Goal: Information Seeking & Learning: Learn about a topic

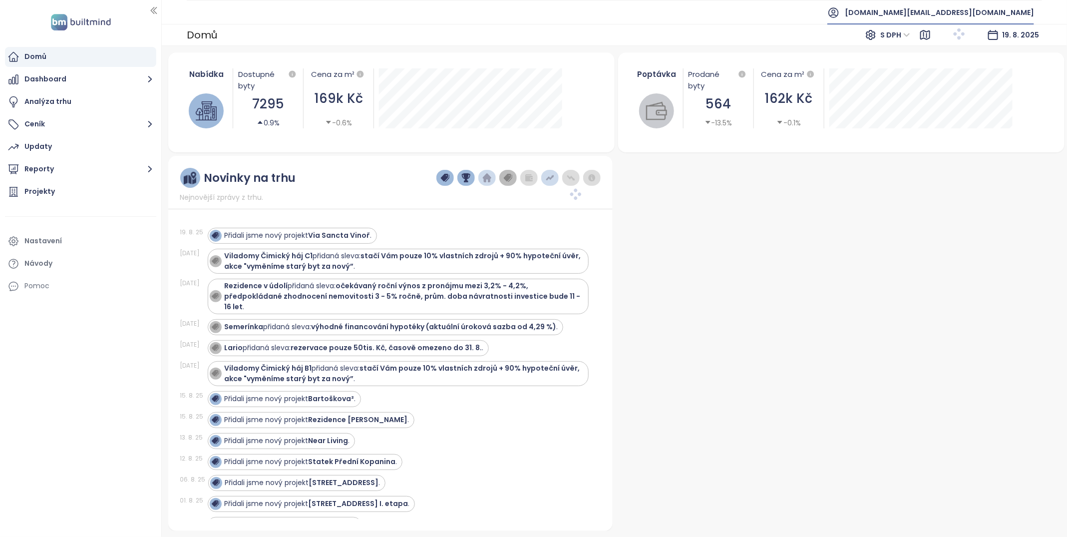
click at [972, 8] on span "builtmind.cz@builtmind.com" at bounding box center [939, 12] width 189 height 24
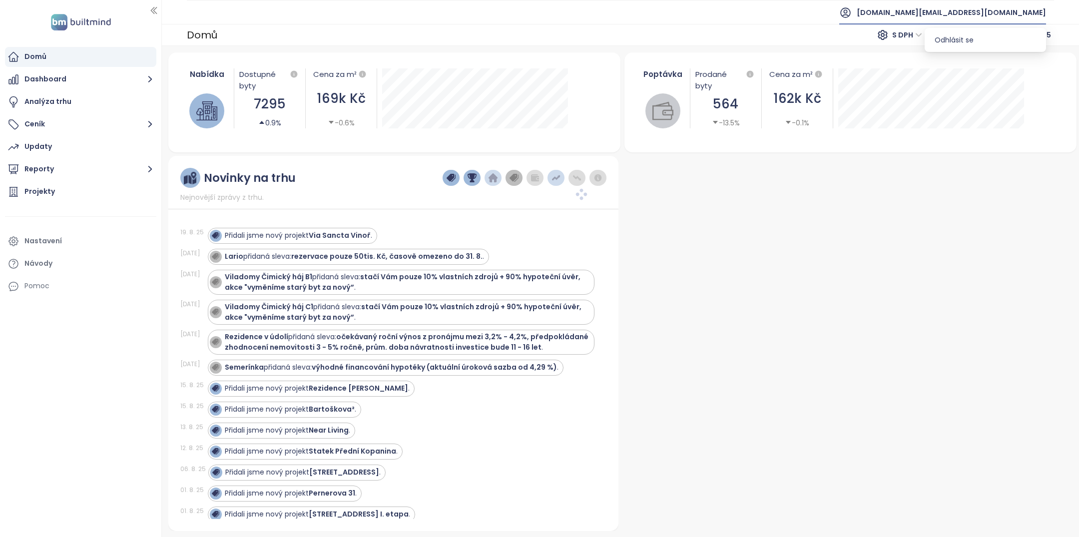
click at [971, 10] on span "builtmind.cz@builtmind.com" at bounding box center [951, 12] width 189 height 24
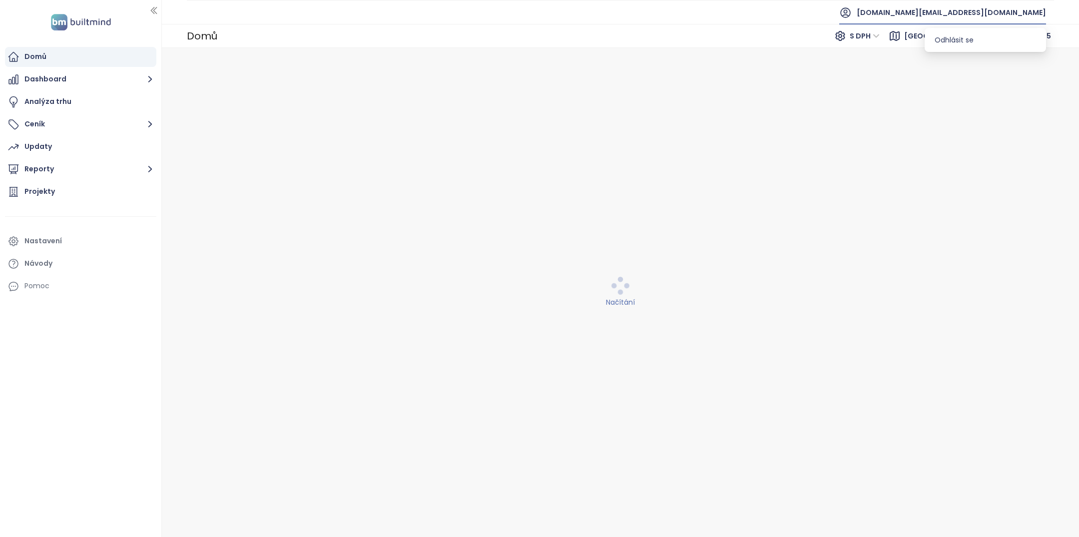
click at [971, 10] on span "builtmind.cz@builtmind.com" at bounding box center [951, 12] width 189 height 24
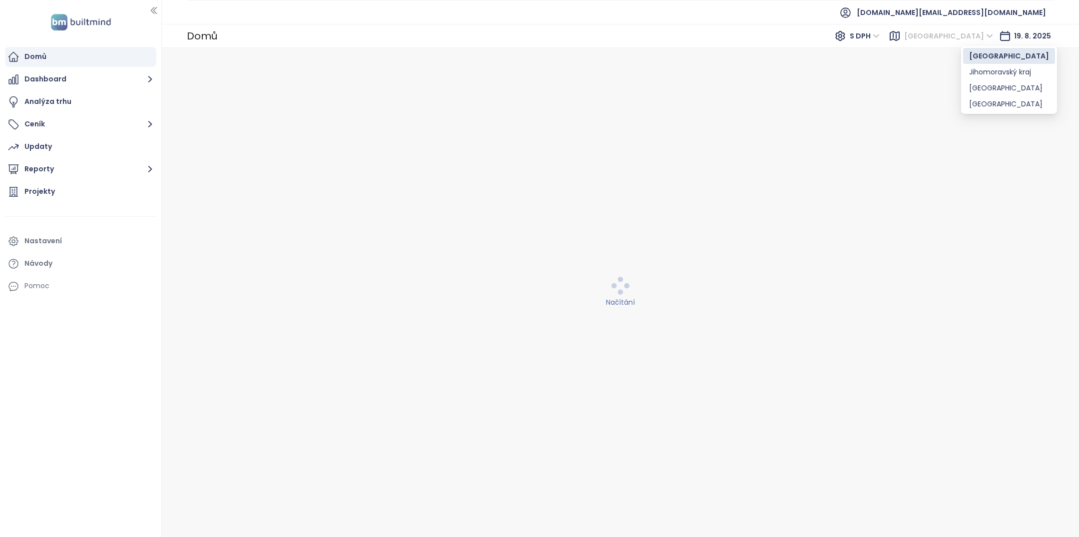
click at [970, 43] on span "Praha" at bounding box center [948, 35] width 89 height 15
click at [972, 9] on span "builtmind.cz@builtmind.com" at bounding box center [951, 12] width 189 height 24
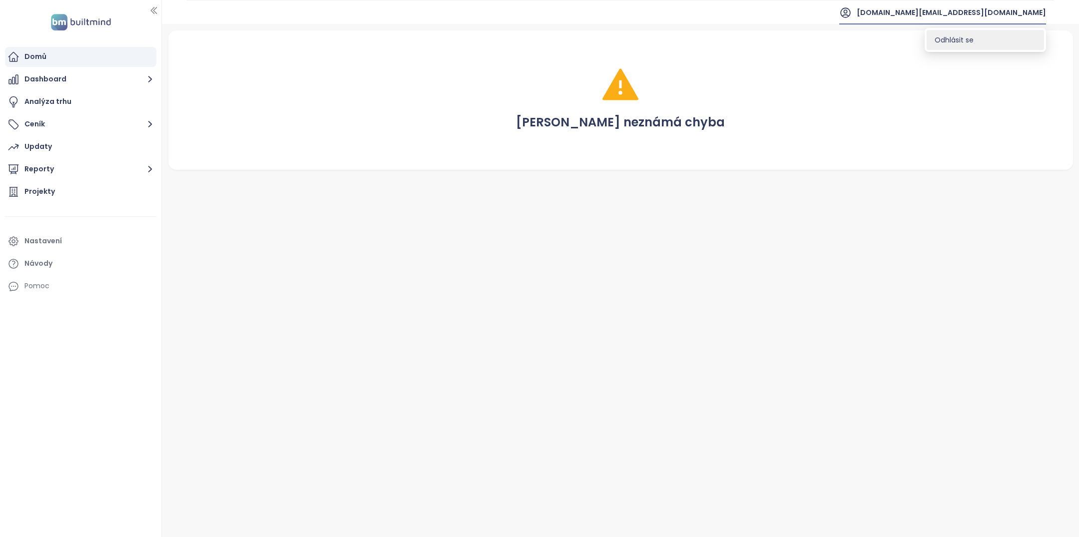
click at [956, 40] on span "Odhlásit se" at bounding box center [954, 40] width 39 height 10
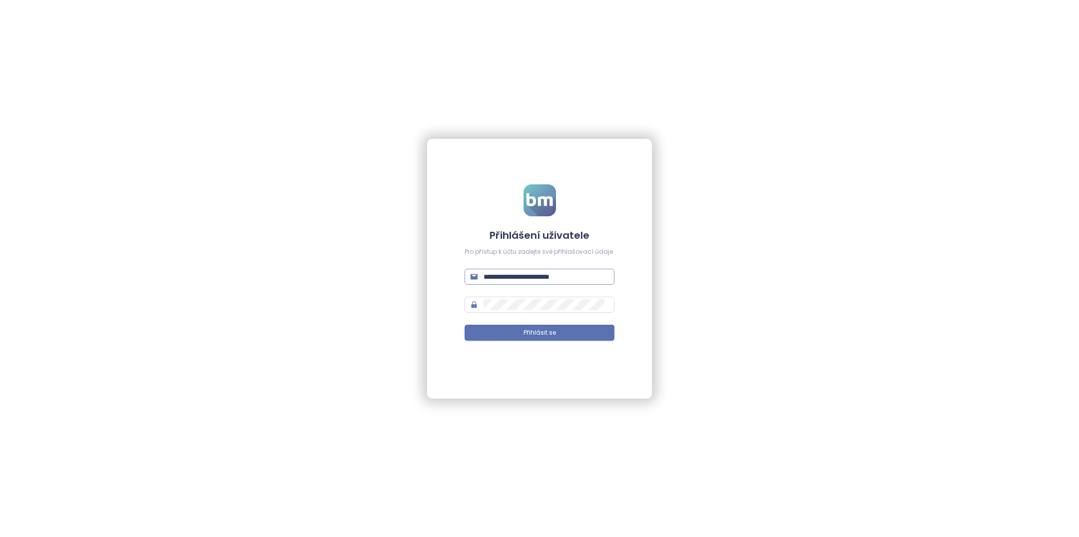
click at [516, 270] on span "**********" at bounding box center [540, 277] width 150 height 16
click at [516, 281] on input "**********" at bounding box center [546, 276] width 125 height 11
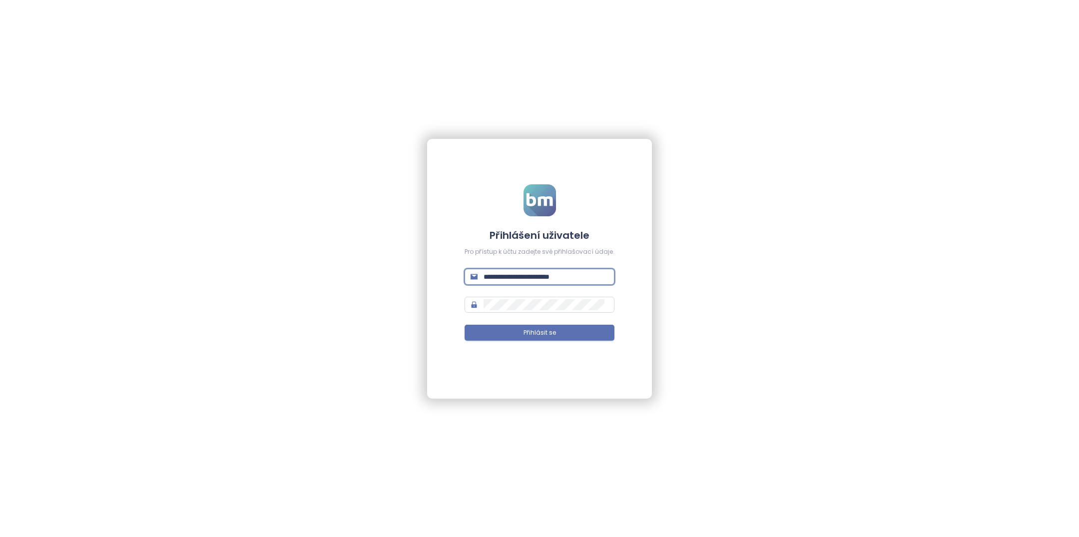
click at [516, 281] on input "**********" at bounding box center [546, 276] width 125 height 11
type input "**********"
click at [562, 335] on button "Přihlásit se" at bounding box center [540, 333] width 150 height 16
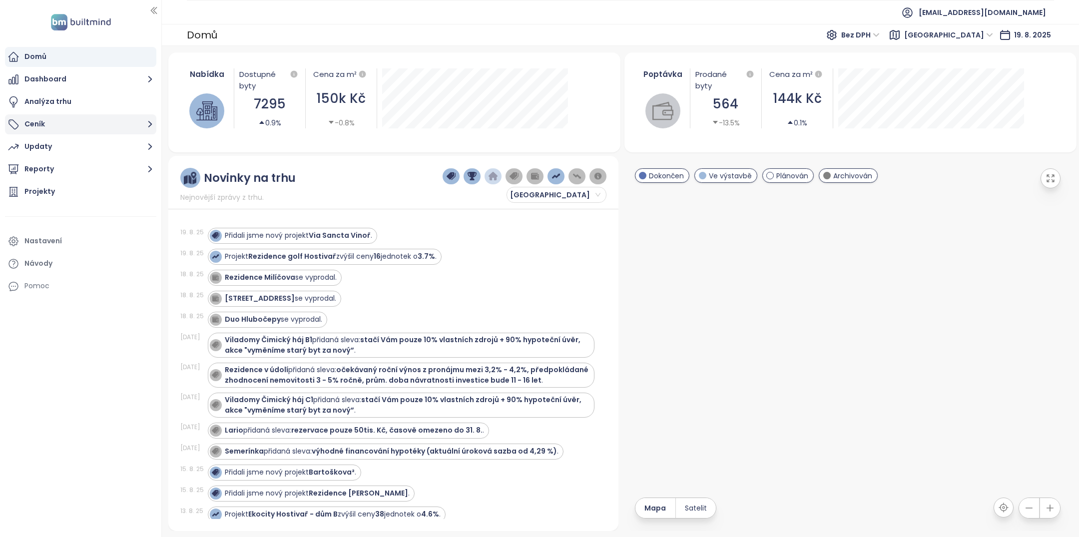
click at [68, 124] on button "Ceník" at bounding box center [80, 124] width 151 height 20
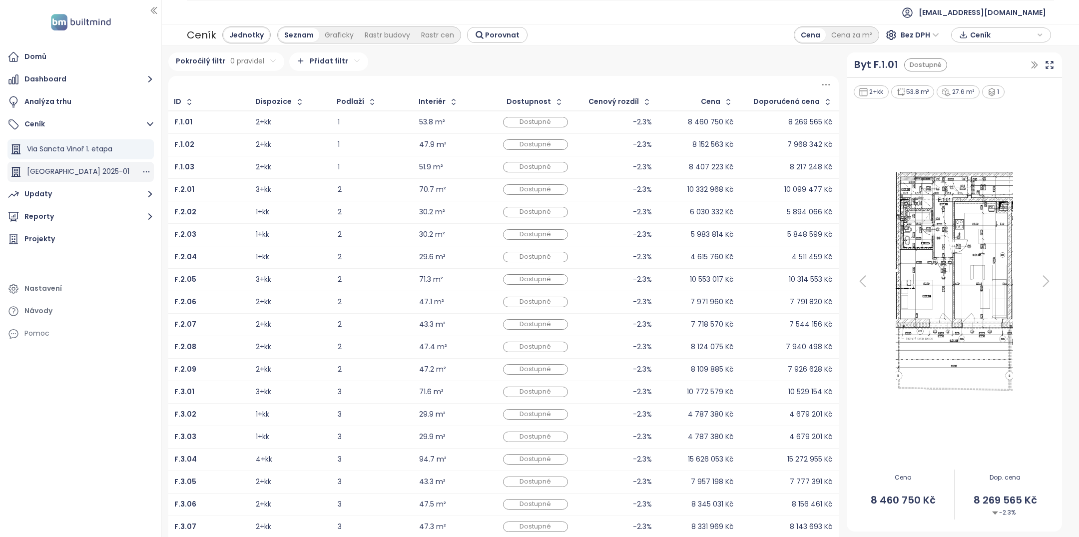
click at [105, 176] on span "Via Sancta Vinoř 2025-01" at bounding box center [78, 171] width 102 height 10
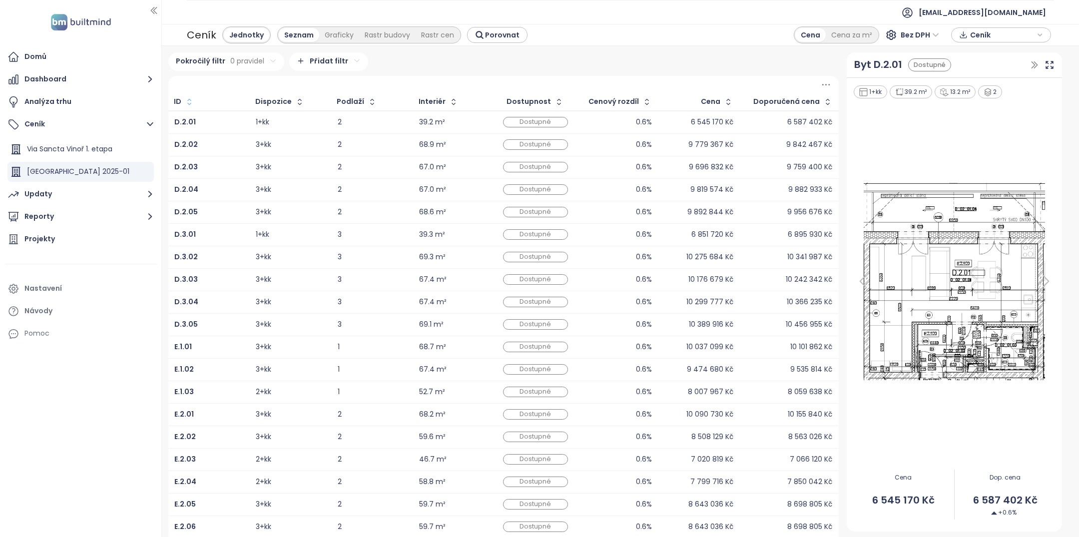
click at [189, 100] on icon "button" at bounding box center [189, 101] width 4 height 6
click at [189, 99] on icon "button" at bounding box center [187, 102] width 7 height 12
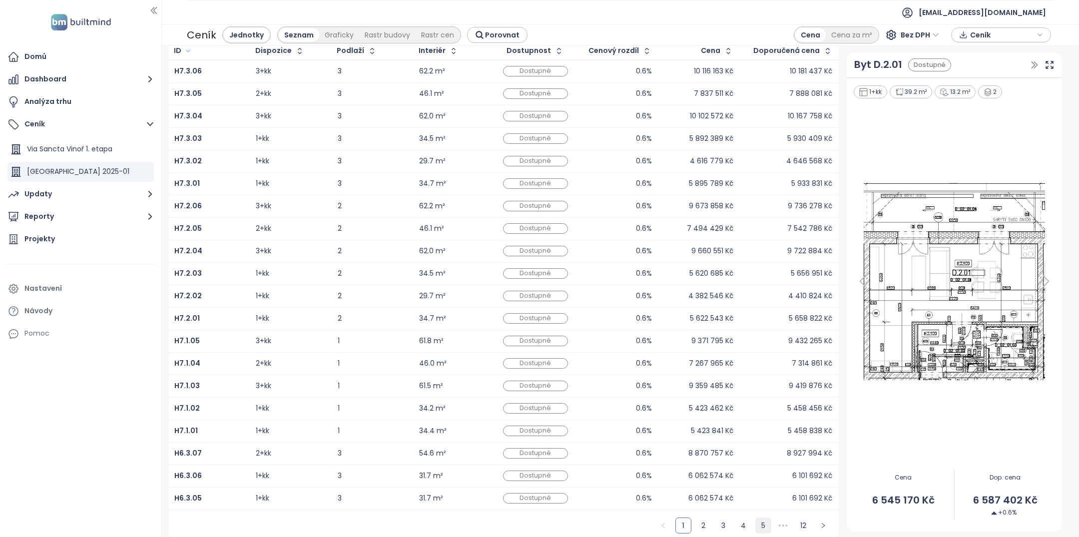
click at [759, 522] on link "5" at bounding box center [763, 525] width 15 height 15
click at [796, 524] on link "12" at bounding box center [803, 525] width 15 height 15
click at [779, 524] on link "11" at bounding box center [783, 525] width 15 height 15
click at [756, 523] on link "10" at bounding box center [763, 525] width 15 height 15
click at [739, 522] on link "9" at bounding box center [743, 525] width 15 height 15
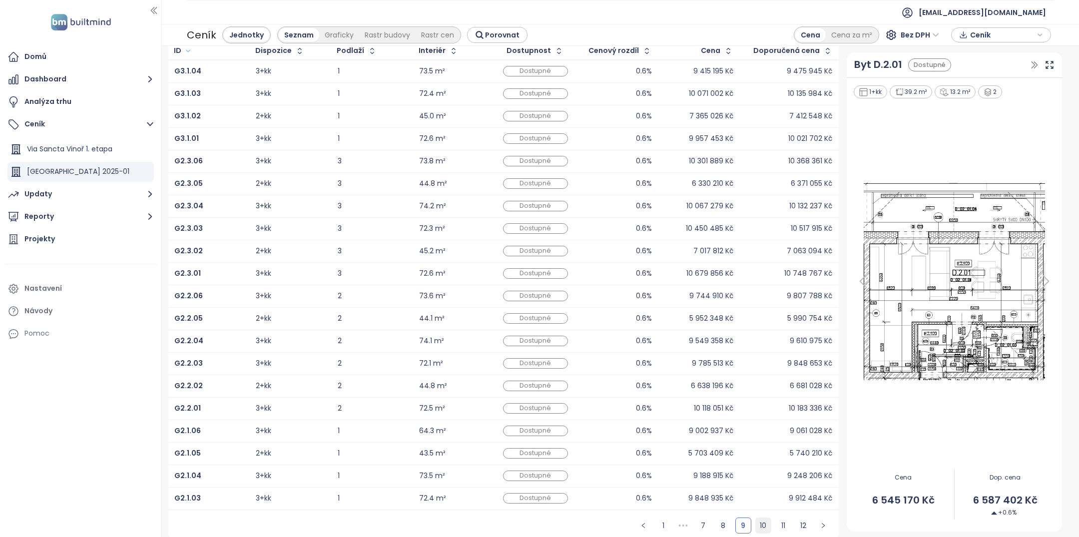
click at [756, 521] on link "10" at bounding box center [763, 525] width 15 height 15
click at [776, 519] on link "11" at bounding box center [783, 525] width 15 height 15
click at [61, 153] on span "Via Sancta Vinoř 1. etapa" at bounding box center [69, 149] width 85 height 10
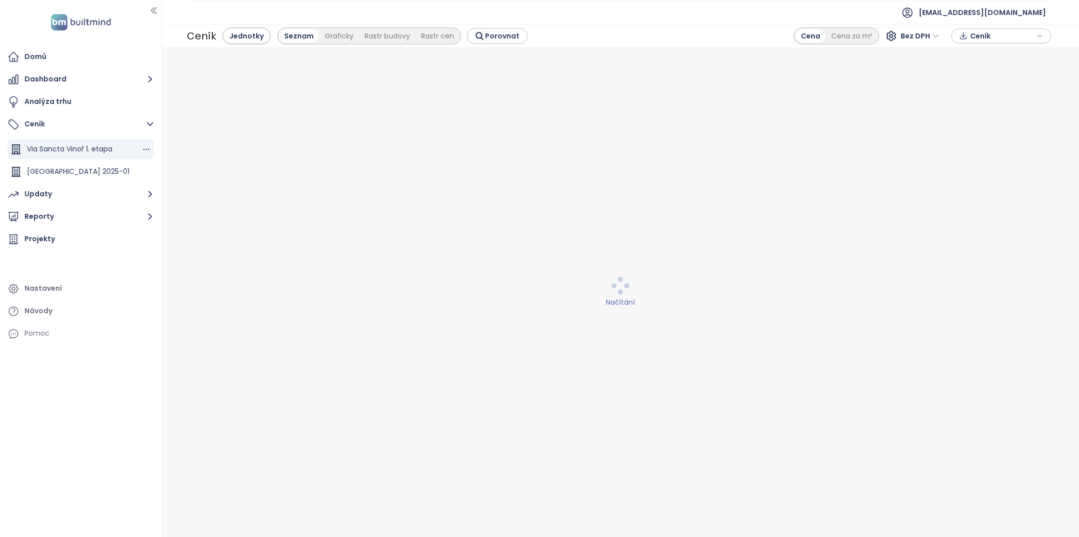
scroll to position [0, 0]
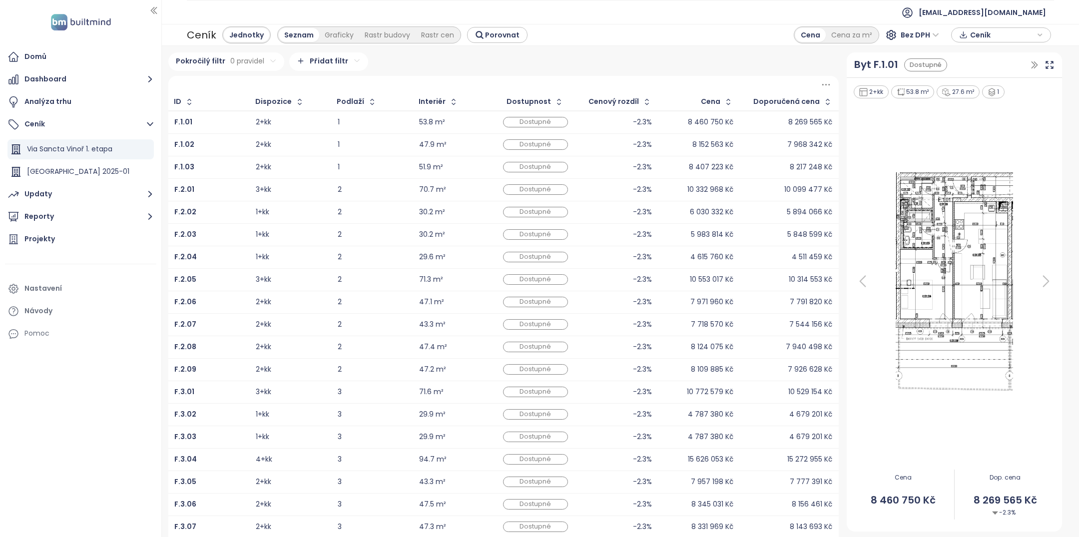
click at [918, 31] on span "Bez DPH" at bounding box center [920, 34] width 38 height 15
click at [913, 57] on div "S DPH" at bounding box center [922, 54] width 30 height 11
click at [992, 38] on span "Ceník" at bounding box center [1002, 34] width 64 height 15
click at [986, 51] on span "XLSX" at bounding box center [985, 53] width 27 height 15
click at [992, 89] on div "CSV" at bounding box center [1005, 89] width 59 height 11
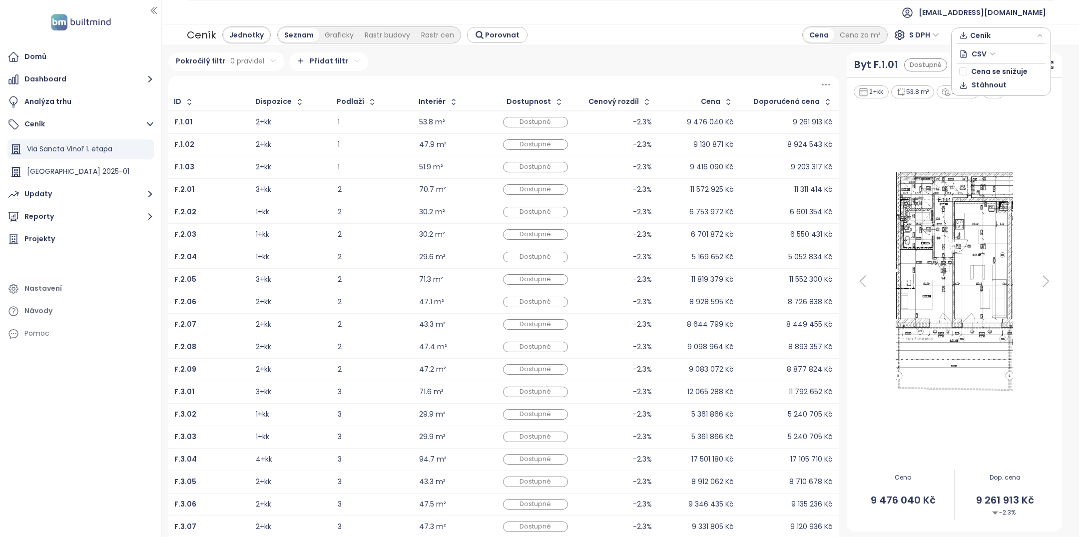
click at [922, 36] on span "S DPH" at bounding box center [924, 34] width 30 height 15
click at [923, 72] on div "Bez DPH" at bounding box center [928, 70] width 27 height 11
click at [1067, 6] on header "atlantisdevelopment@atlantisdevelopment.eu" at bounding box center [620, 12] width 917 height 24
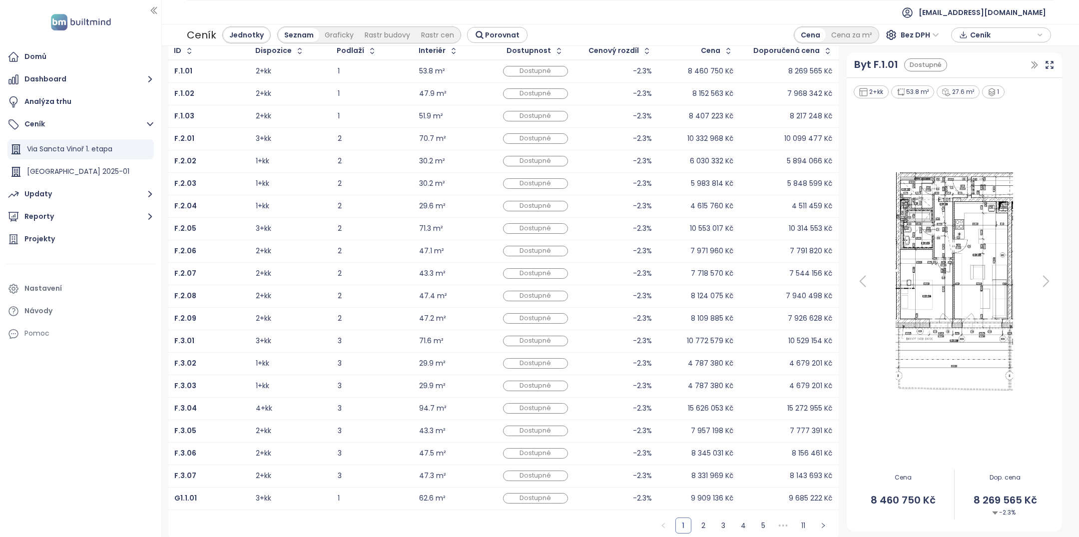
click at [980, 30] on span "Ceník" at bounding box center [1002, 34] width 64 height 15
click at [909, 32] on span "Bez DPH" at bounding box center [920, 34] width 38 height 15
click at [913, 52] on div "S DPH" at bounding box center [922, 54] width 30 height 11
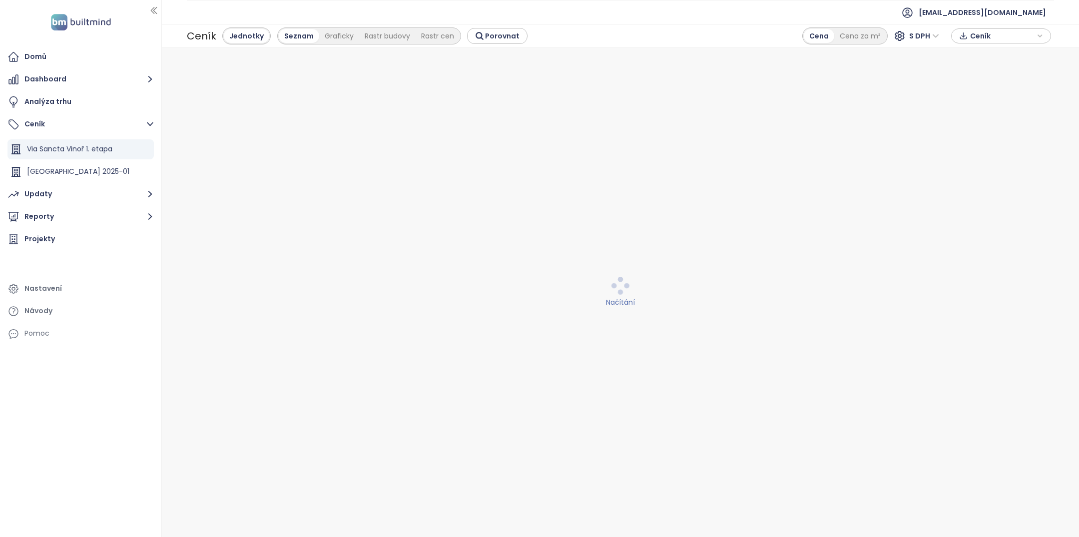
scroll to position [0, 0]
click at [993, 31] on span "Ceník" at bounding box center [1002, 35] width 64 height 15
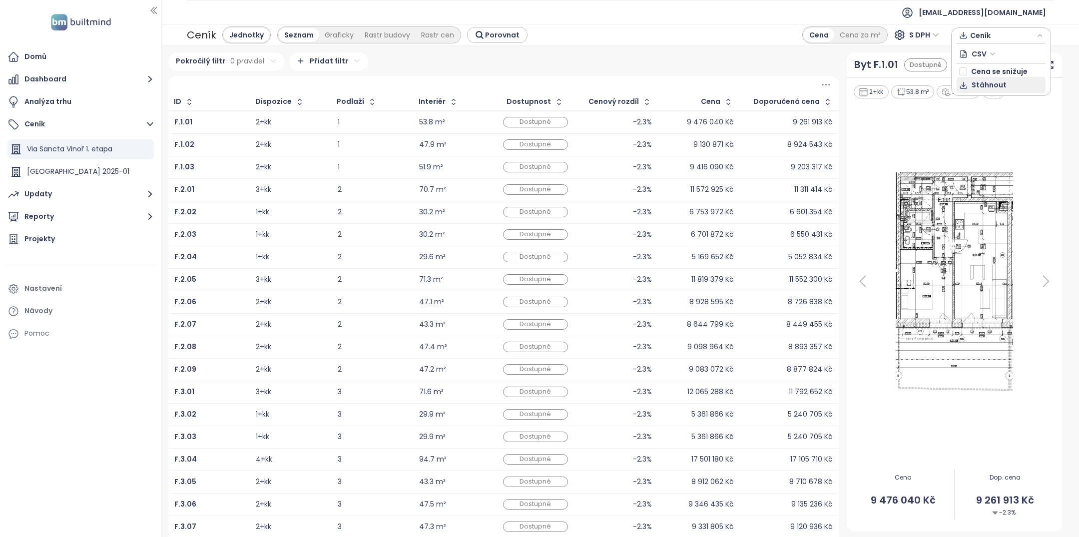
click at [990, 84] on span "Stáhnout" at bounding box center [989, 84] width 35 height 11
click at [1058, 53] on div "Pokročilý filtr 0 pravidel Přidat filtr ID Dispozice Podlaží Interiér Dostupnos…" at bounding box center [620, 291] width 917 height 491
click at [925, 31] on span "S DPH" at bounding box center [924, 34] width 30 height 15
click at [925, 72] on div "Bez DPH" at bounding box center [928, 70] width 27 height 11
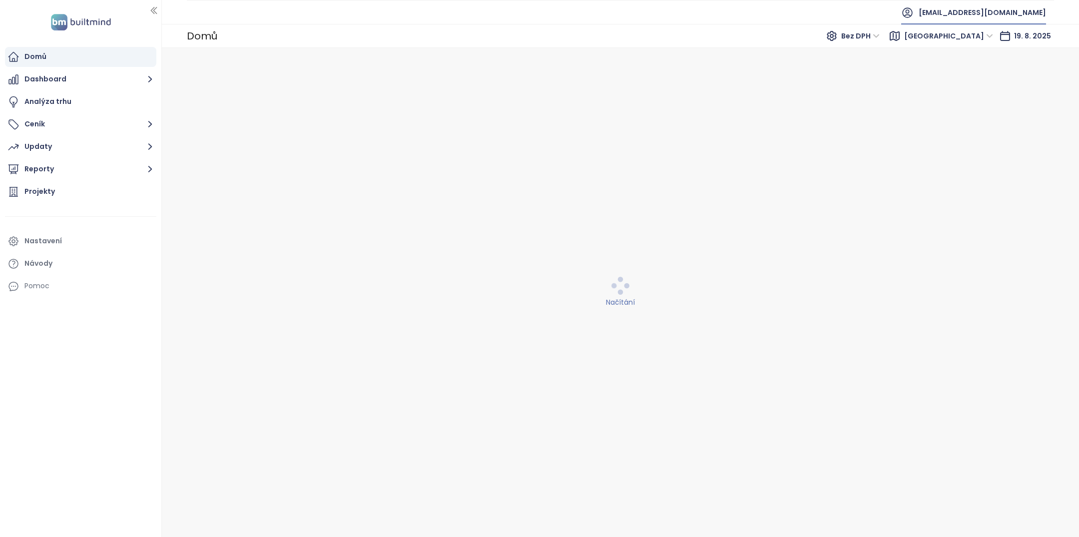
click at [951, 2] on span "atlantisdevelopment@atlantisdevelopment.eu" at bounding box center [982, 12] width 127 height 24
click at [938, 44] on li "Odhlásit se" at bounding box center [952, 40] width 181 height 20
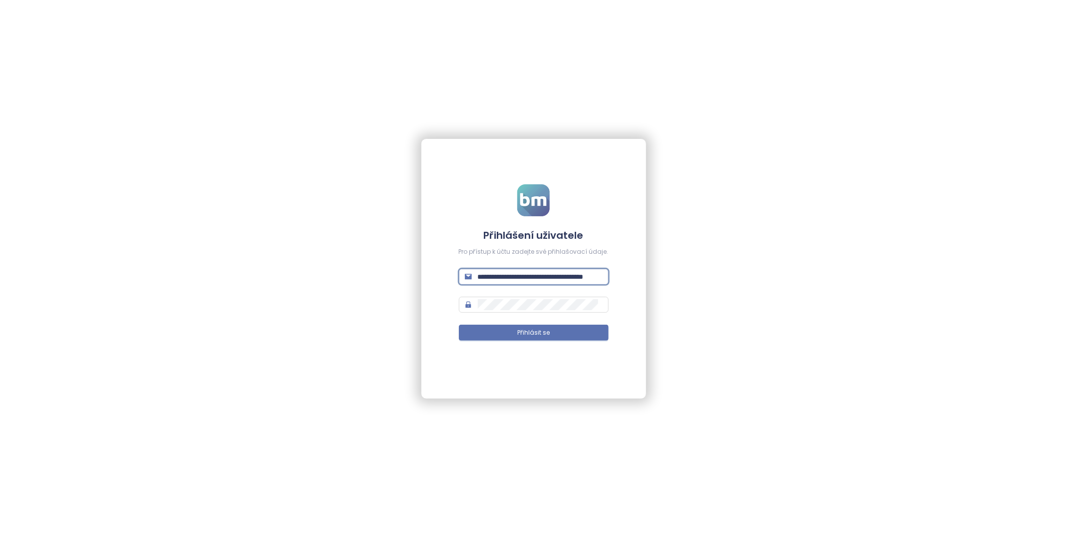
click at [537, 275] on input "**********" at bounding box center [540, 276] width 125 height 11
type input "**********"
click at [582, 333] on button "Přihlásit se" at bounding box center [540, 333] width 150 height 16
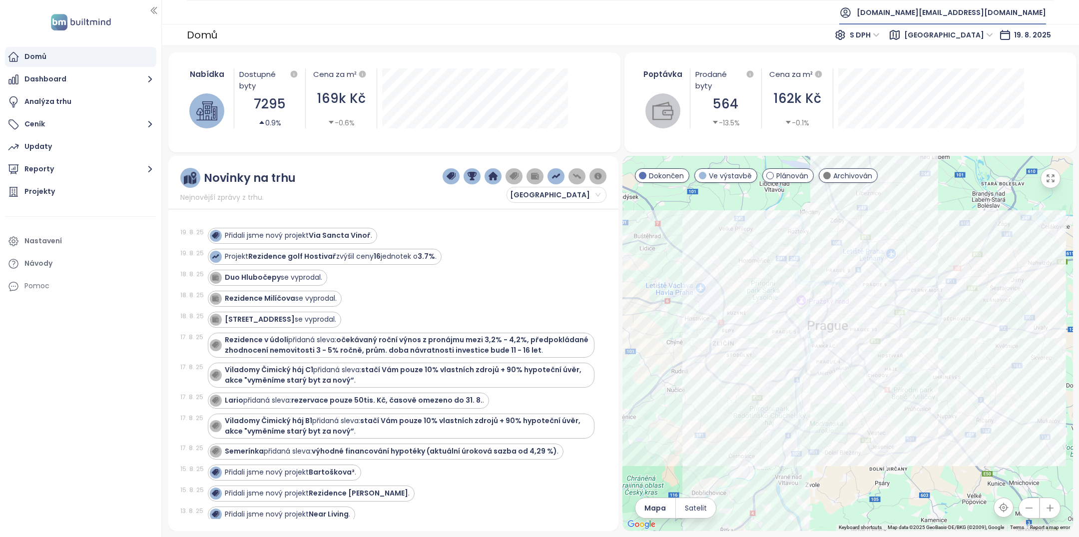
click at [966, 10] on span "builtmind.cz@builtmind.com" at bounding box center [951, 12] width 189 height 24
click at [967, 45] on li "Odhlásit se" at bounding box center [985, 40] width 117 height 20
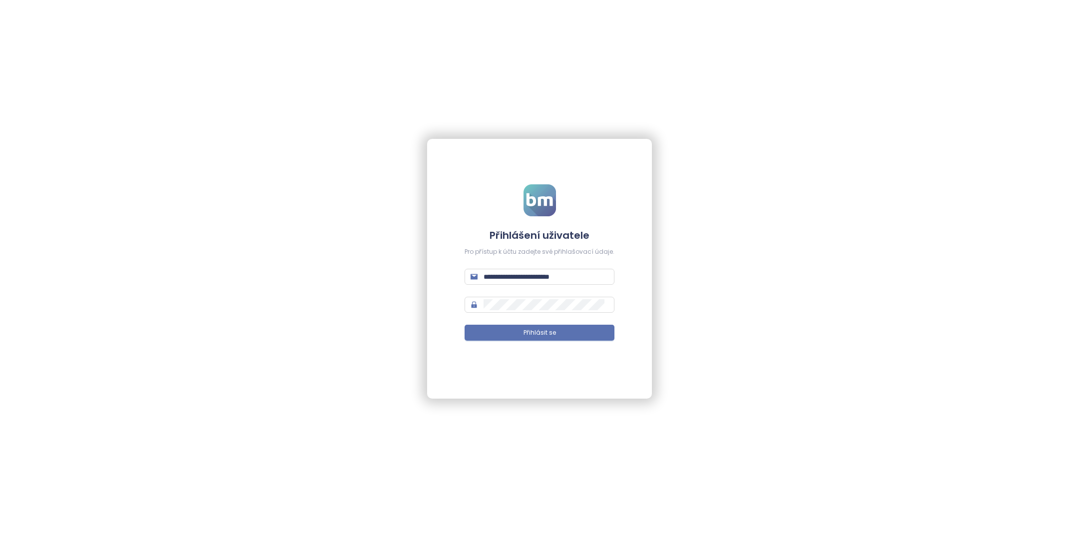
click at [561, 267] on form "**********" at bounding box center [540, 268] width 150 height 168
click at [561, 273] on input "**********" at bounding box center [546, 276] width 125 height 11
click at [562, 273] on input "**********" at bounding box center [546, 276] width 125 height 11
type input "**********"
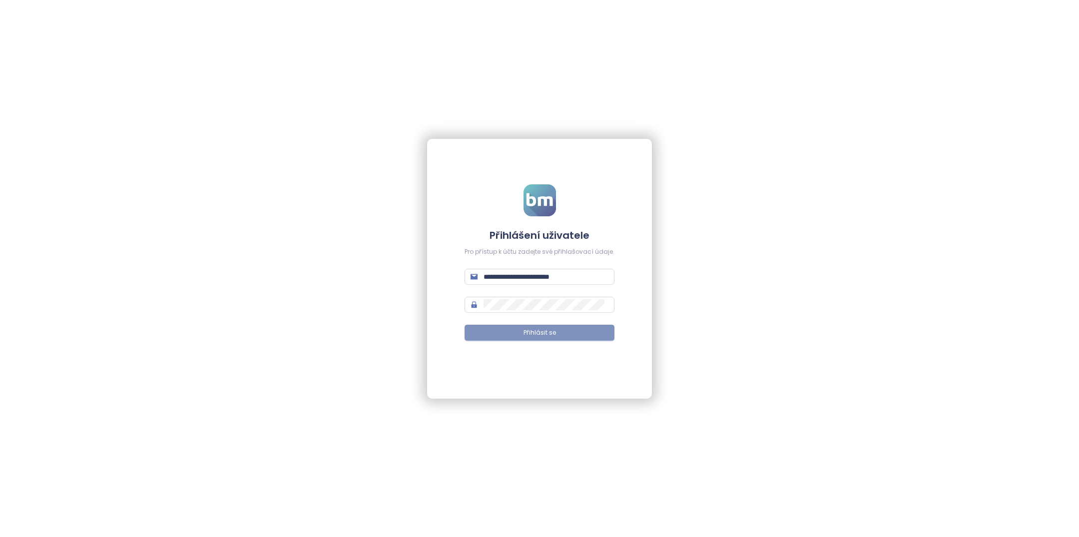
click at [566, 340] on button "Přihlásit se" at bounding box center [540, 333] width 150 height 16
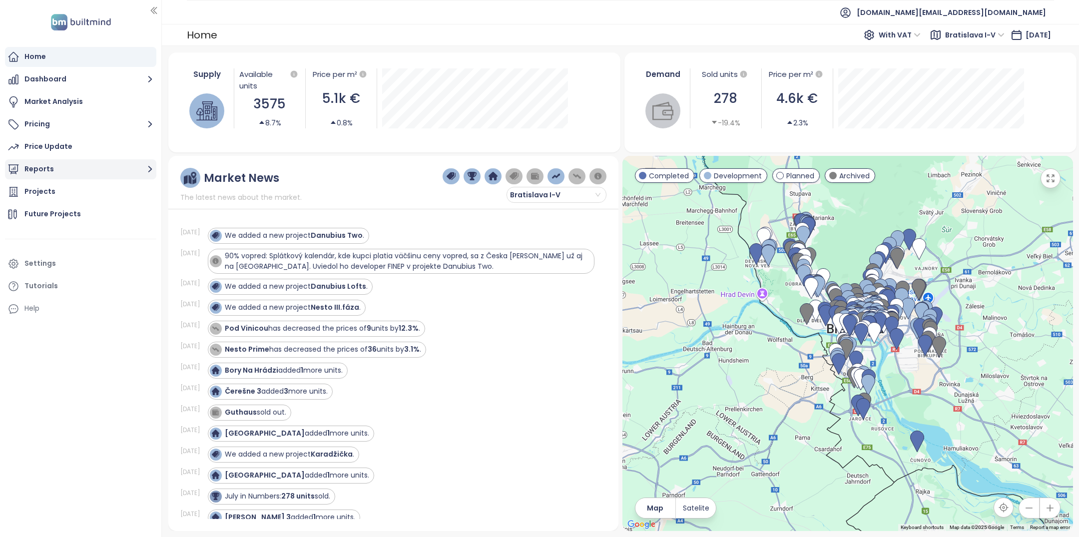
click at [75, 175] on button "Reports" at bounding box center [80, 169] width 151 height 20
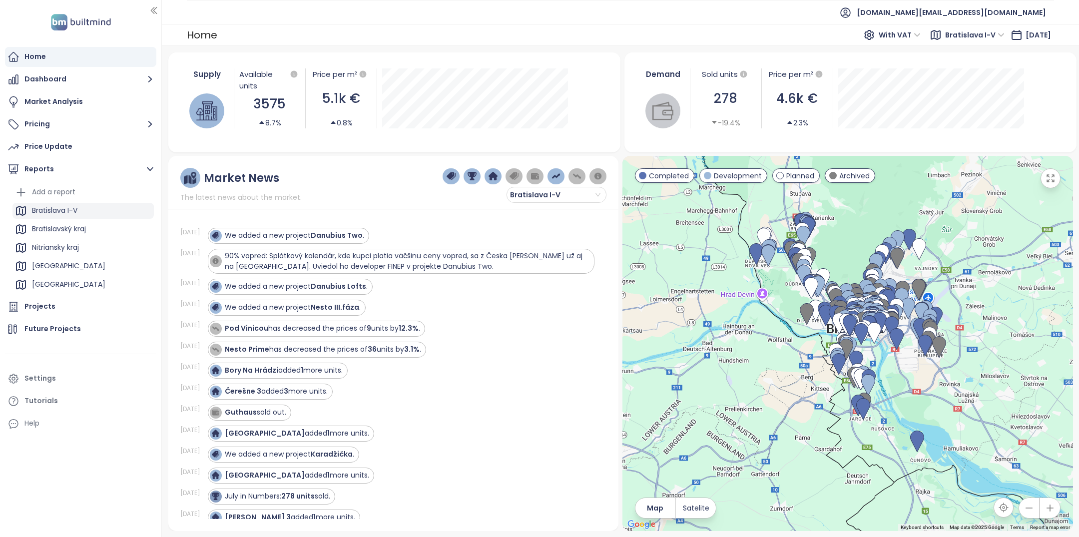
click at [78, 214] on div "Bratislava I-V" at bounding box center [82, 211] width 141 height 16
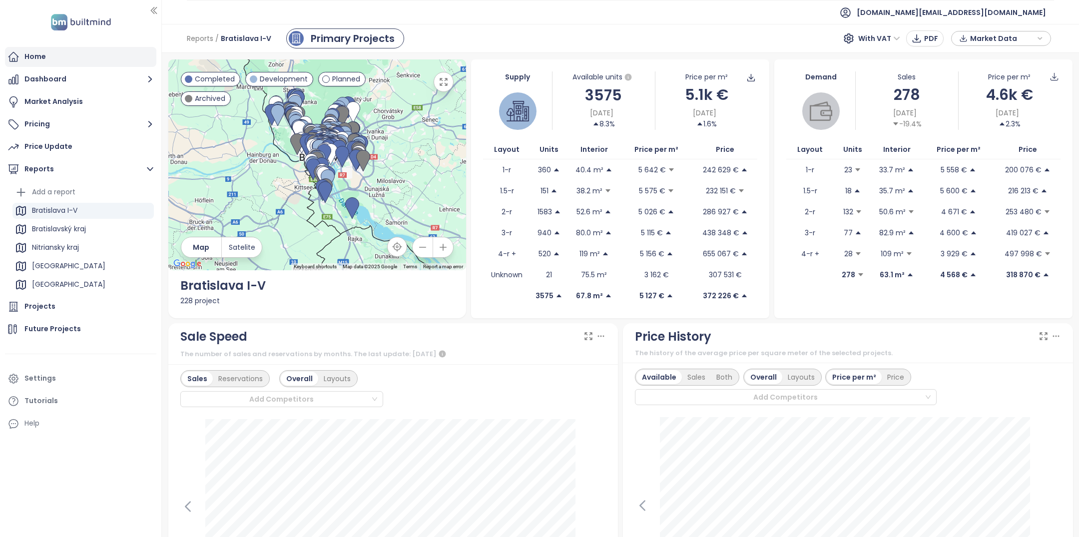
click at [73, 62] on div "Home" at bounding box center [80, 57] width 151 height 20
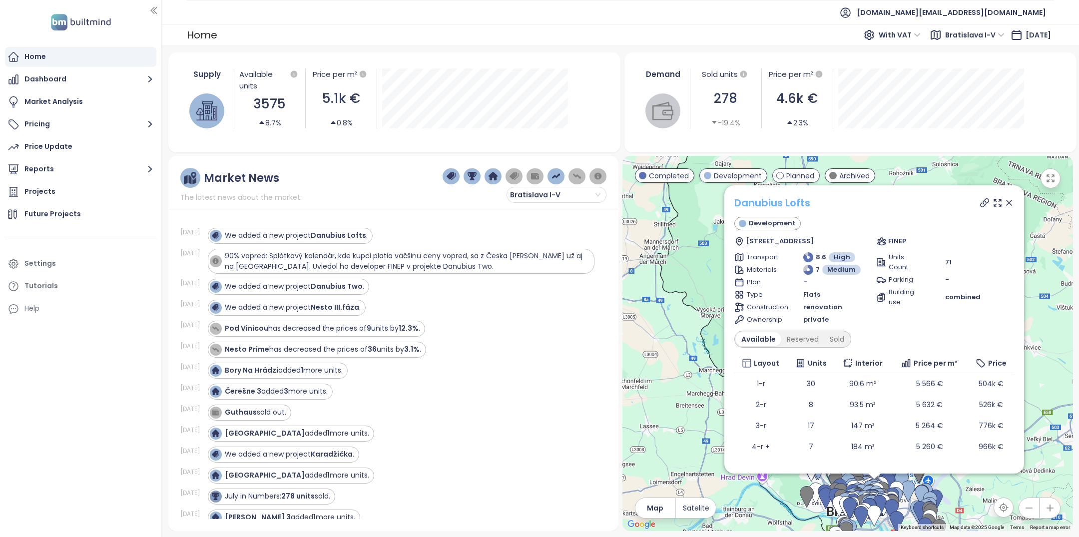
click at [763, 202] on link "Danubius Lofts" at bounding box center [772, 203] width 76 height 14
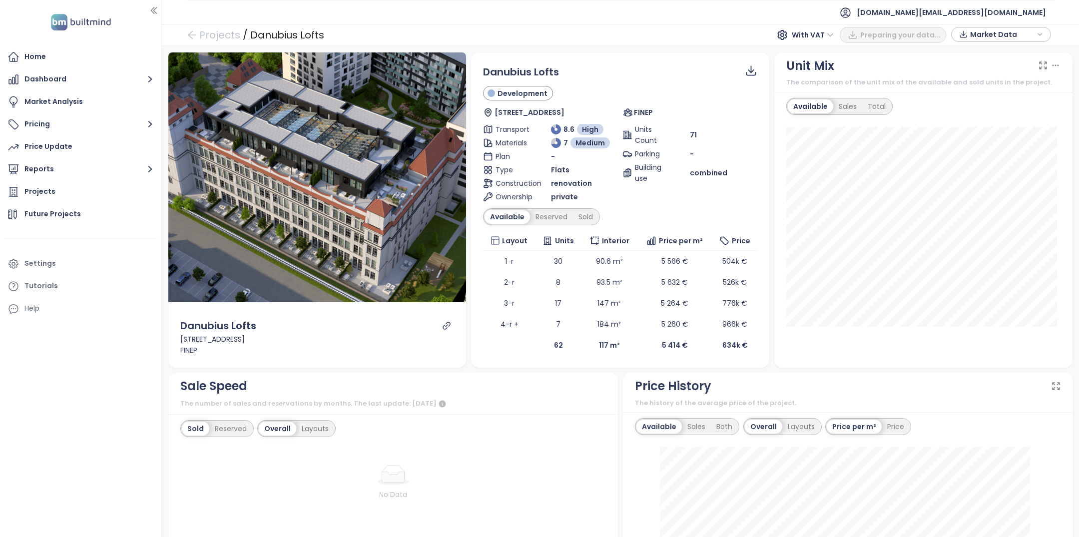
scroll to position [21, 0]
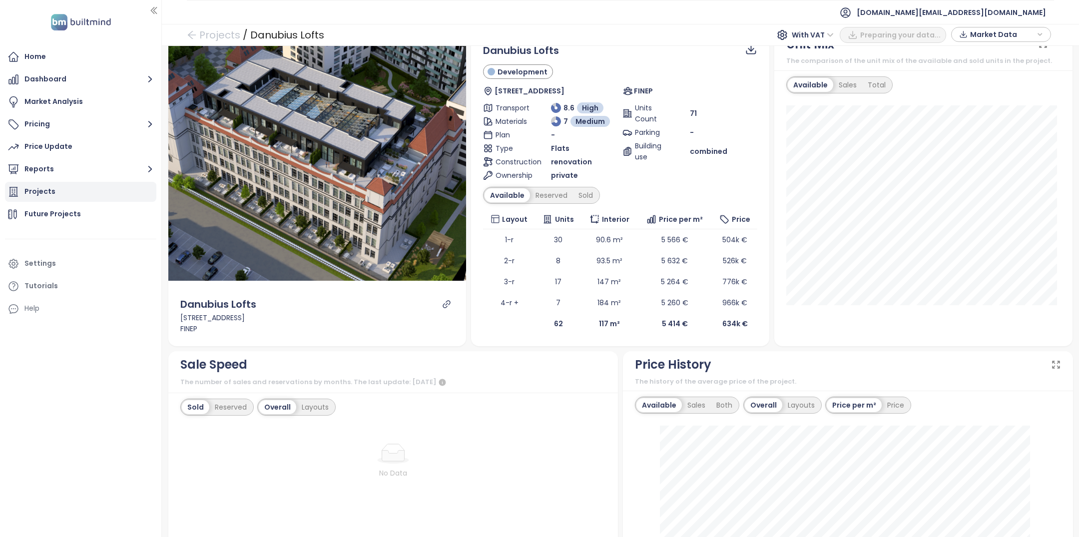
click at [53, 201] on div "Projects" at bounding box center [80, 192] width 151 height 20
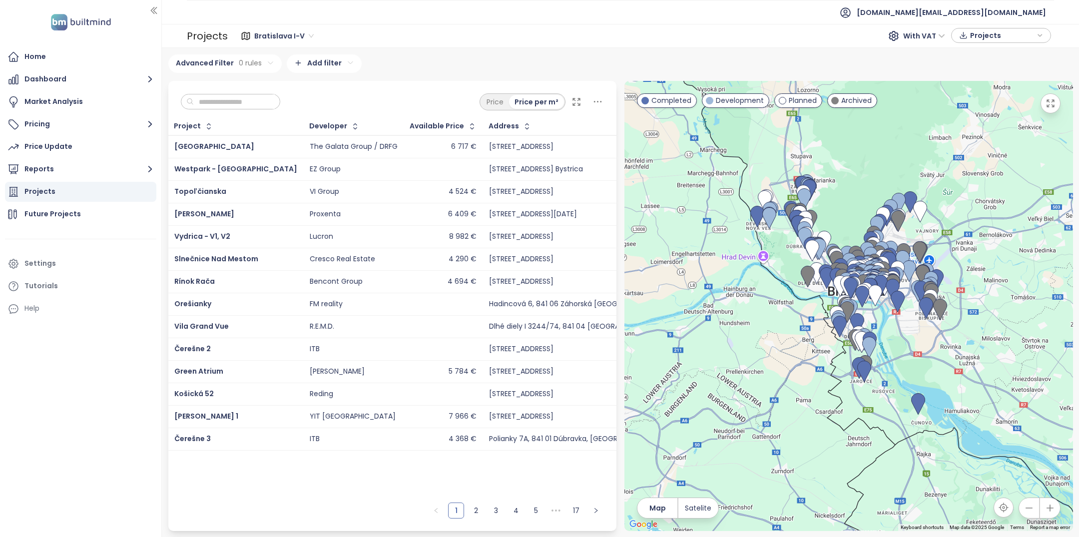
click at [238, 97] on input "text" at bounding box center [234, 101] width 81 height 15
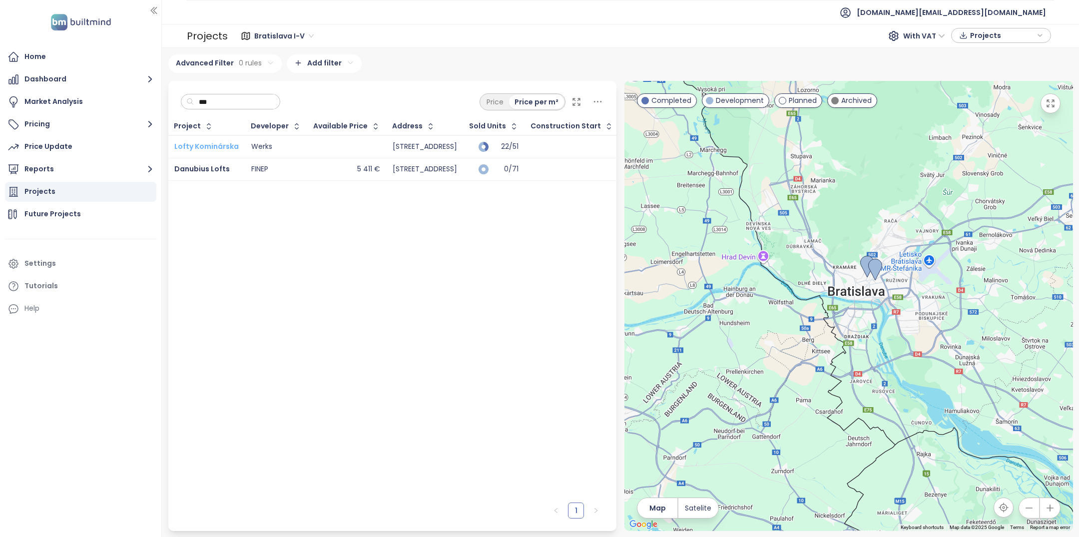
type input "***"
click at [205, 145] on span "Lofty Kominárska" at bounding box center [206, 146] width 64 height 10
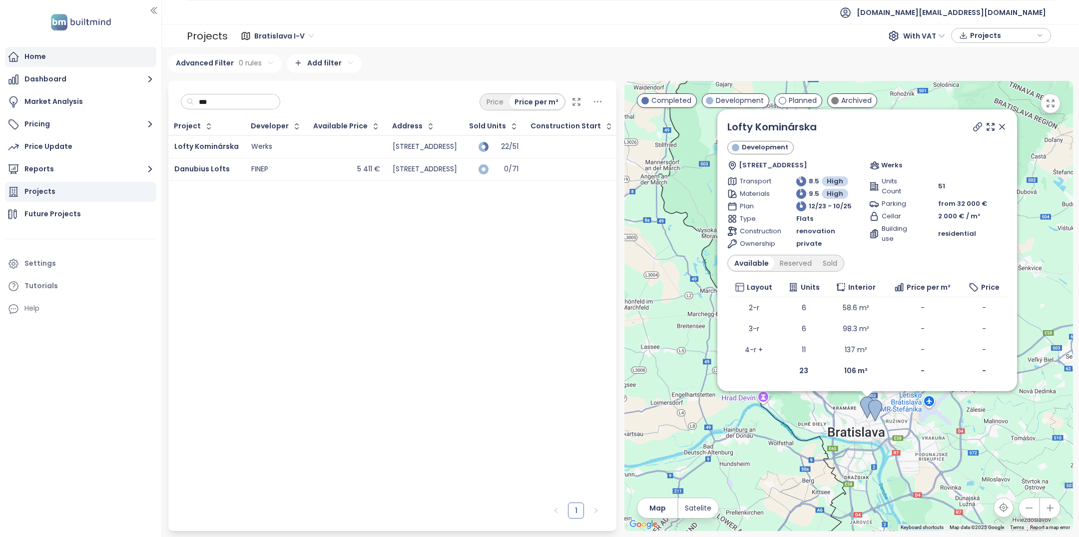
click at [84, 60] on div "Home" at bounding box center [80, 57] width 151 height 20
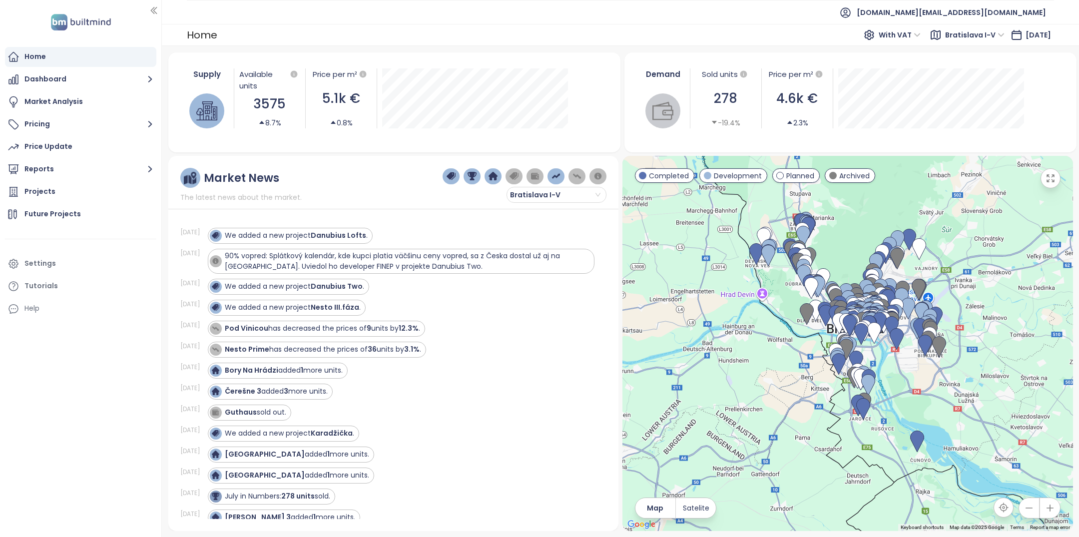
click at [72, 58] on div "Home" at bounding box center [80, 57] width 151 height 20
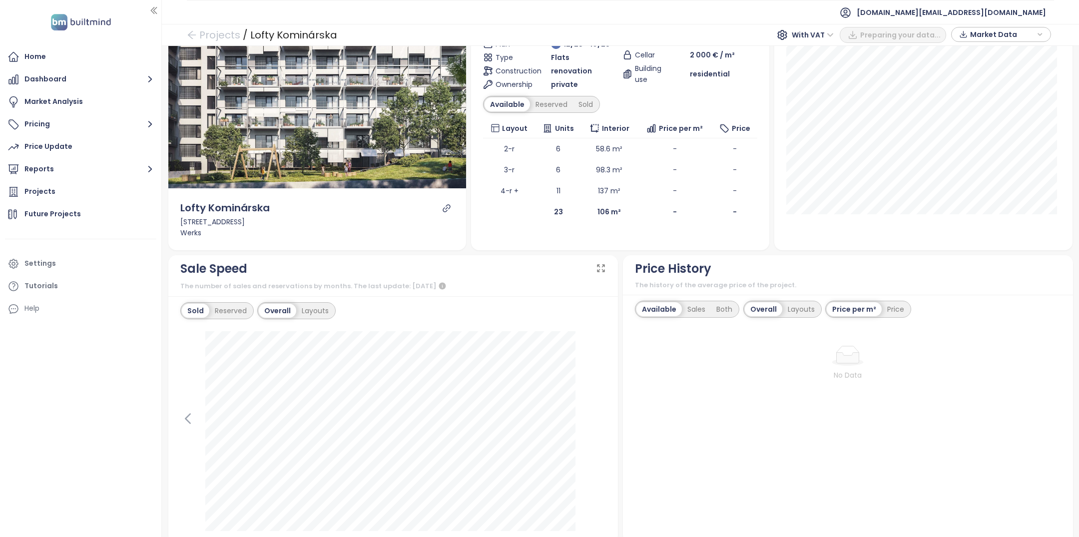
scroll to position [123, 0]
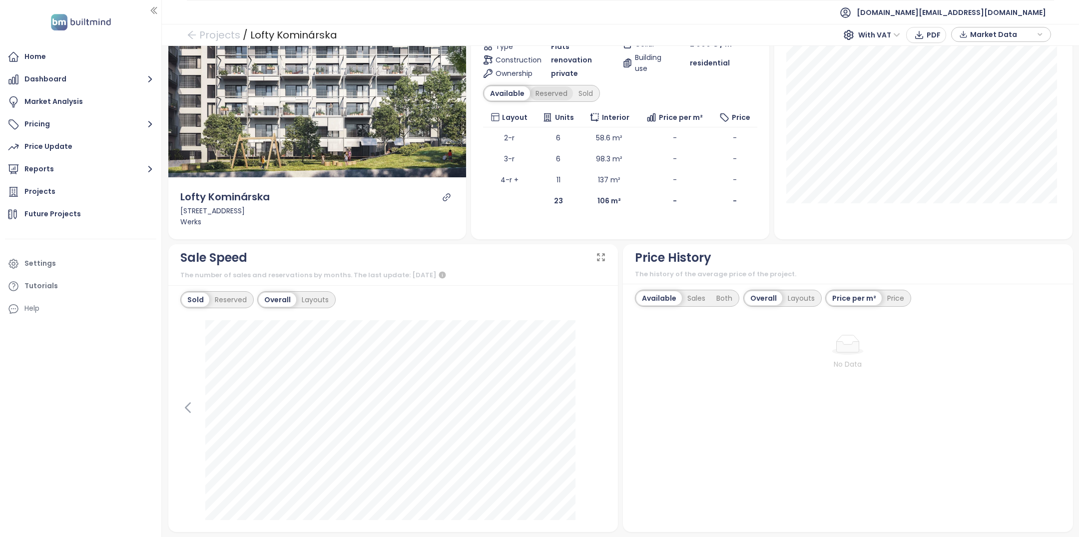
click at [540, 92] on div "Reserved" at bounding box center [551, 93] width 43 height 14
click at [581, 94] on div "Sold" at bounding box center [583, 93] width 25 height 14
click at [543, 94] on div "Reserved" at bounding box center [547, 93] width 43 height 14
click at [517, 94] on div "Available" at bounding box center [506, 93] width 42 height 14
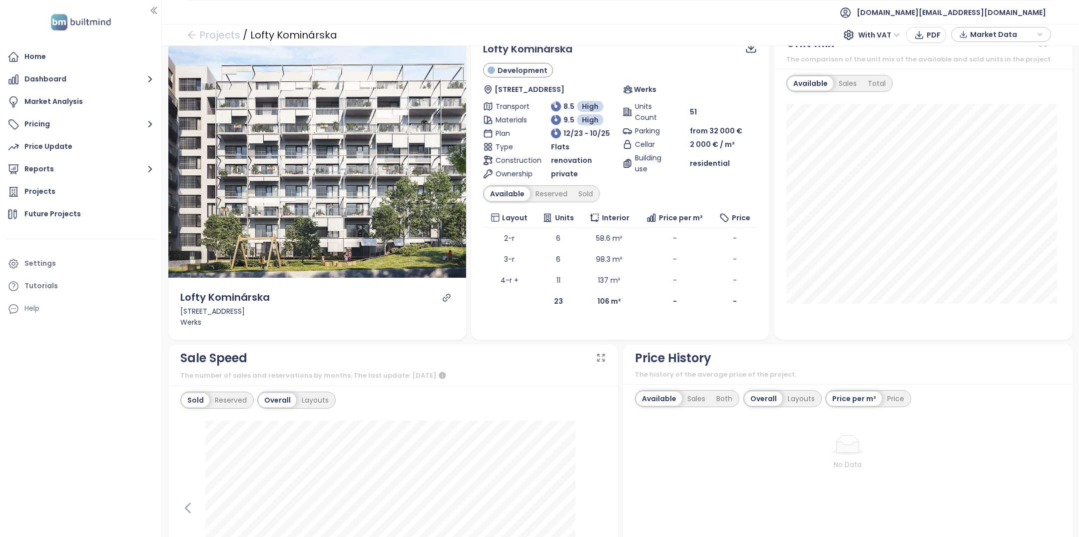
scroll to position [3, 0]
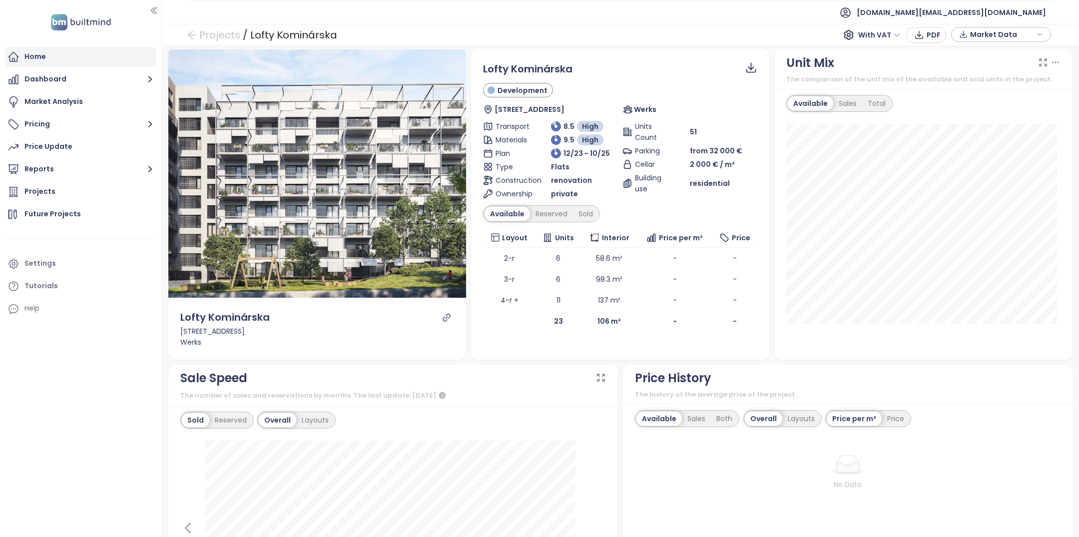
click at [96, 63] on div "Home" at bounding box center [80, 57] width 151 height 20
